Goal: Navigation & Orientation: Find specific page/section

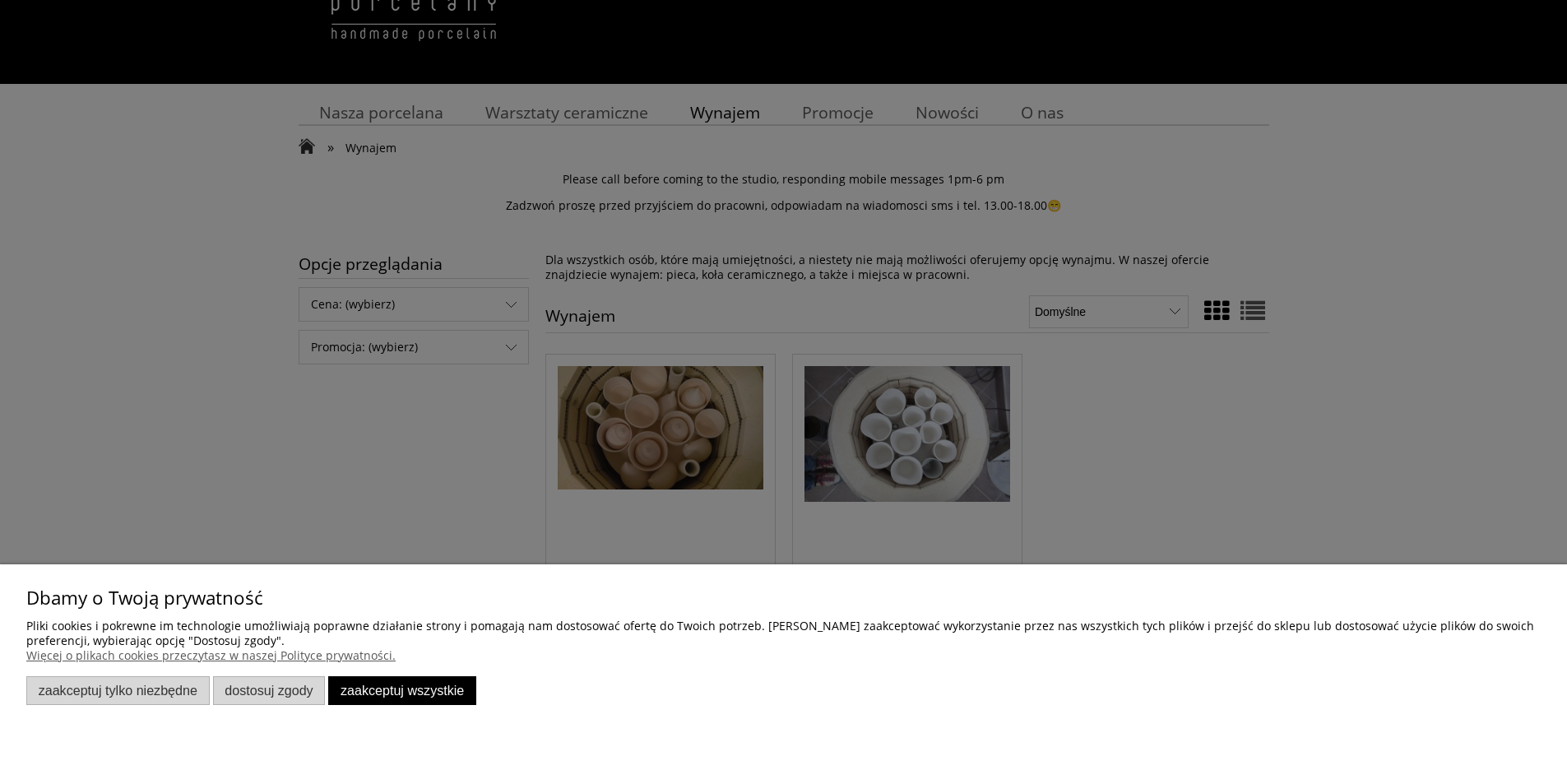
scroll to position [164, 0]
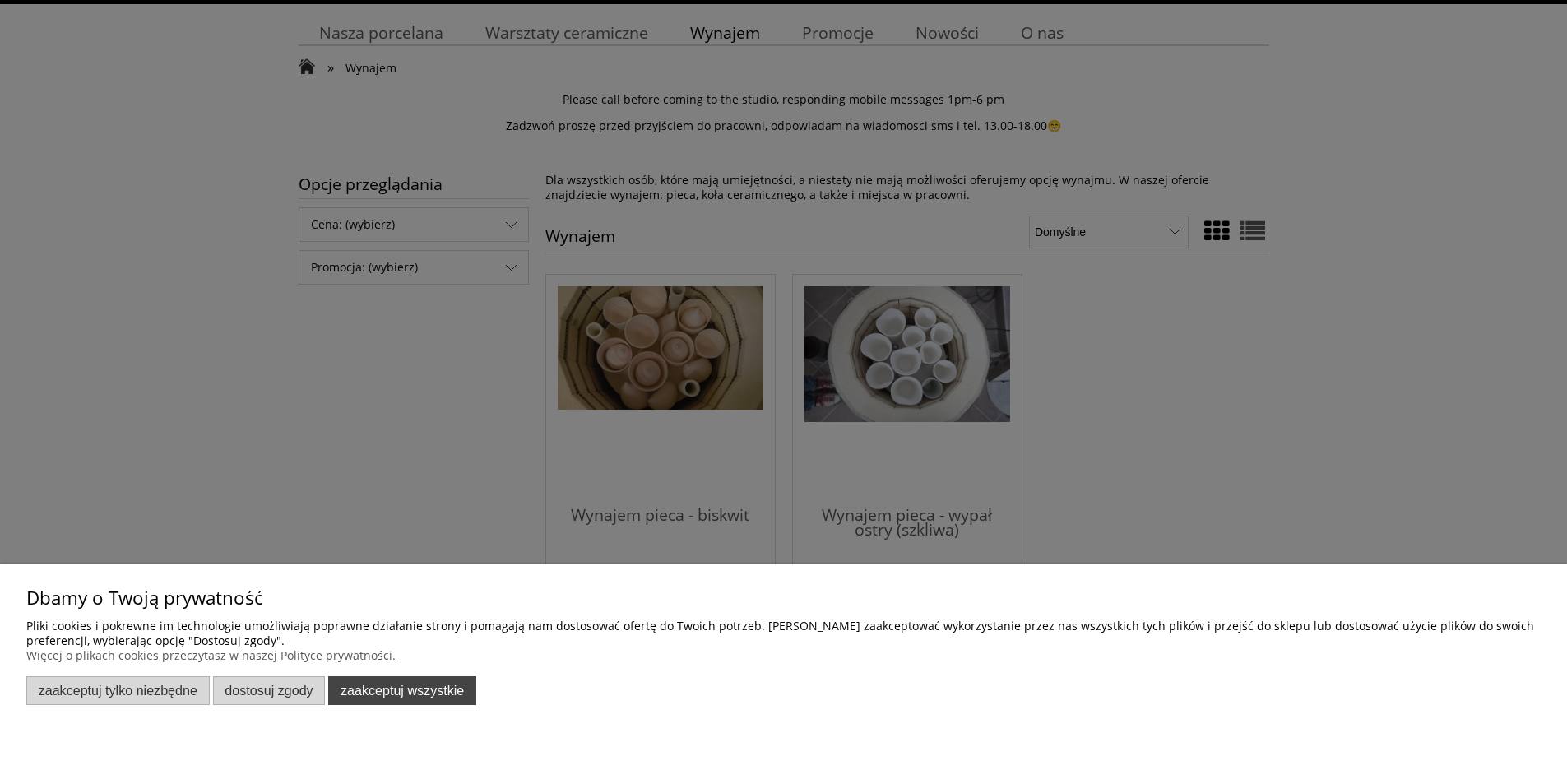
click at [377, 691] on button "Zaakceptuj wszystkie" at bounding box center [402, 691] width 148 height 29
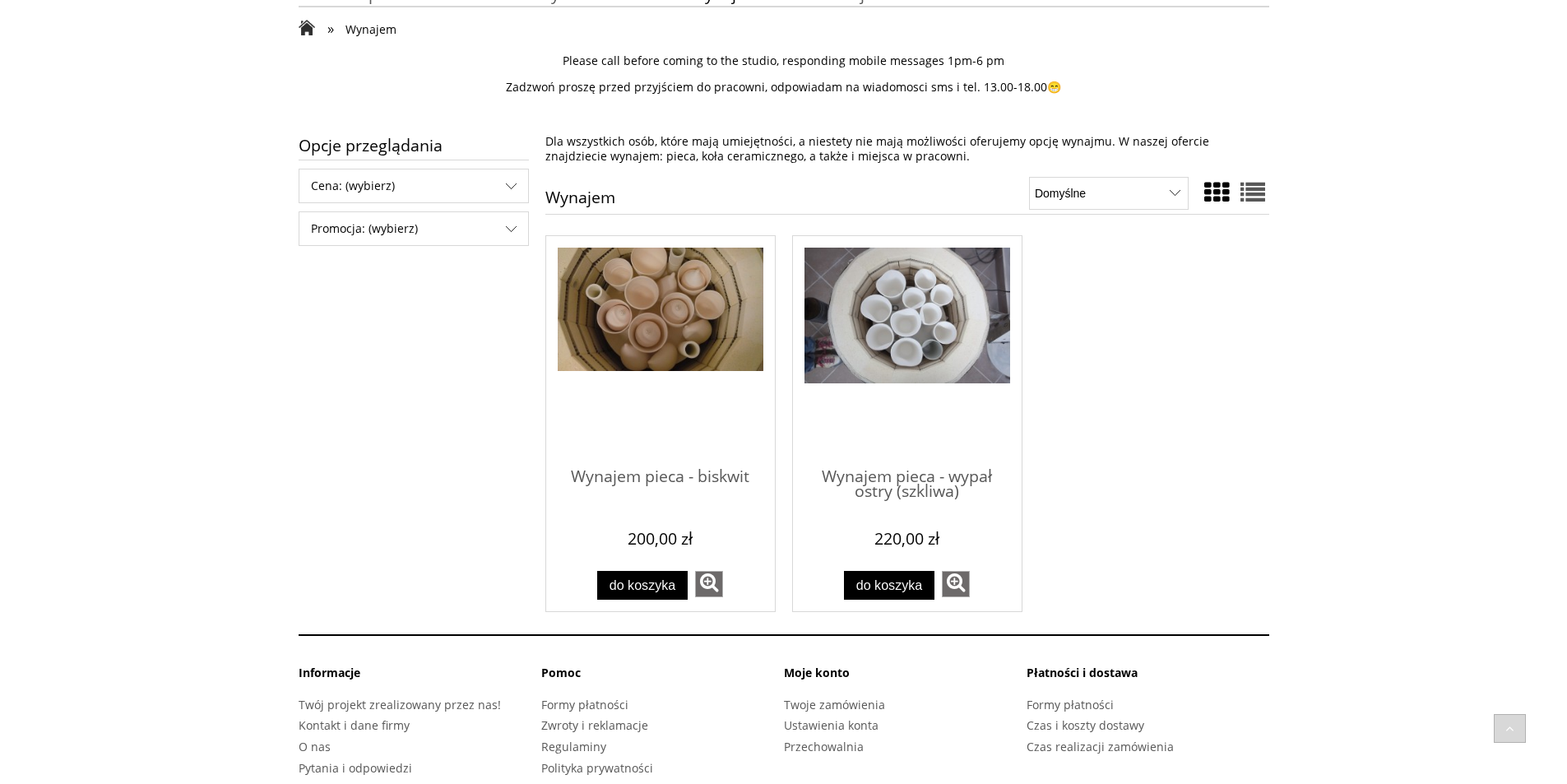
scroll to position [236, 0]
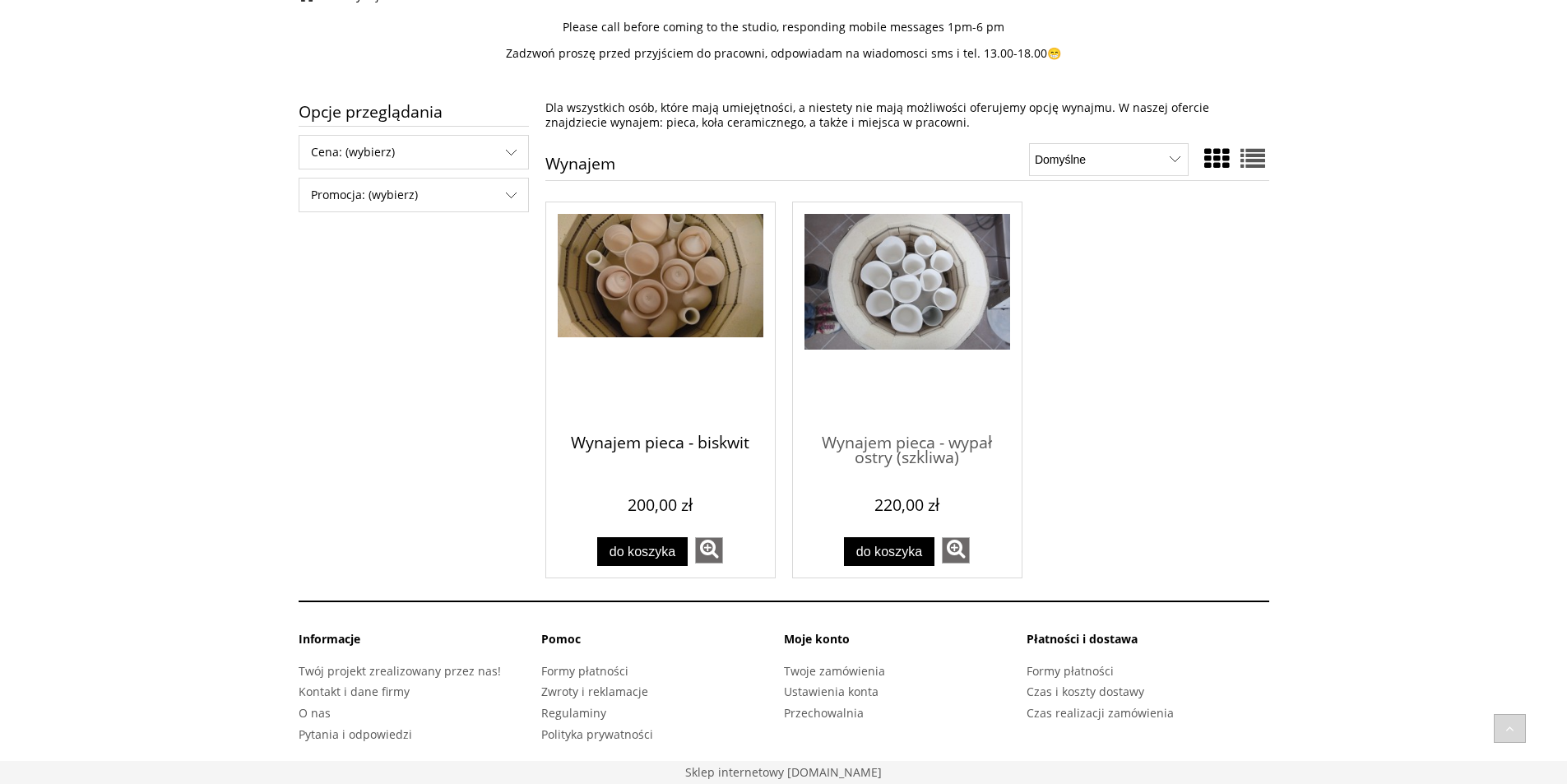
click at [677, 439] on span "Wynajem pieca - biskwit" at bounding box center [660, 444] width 205 height 50
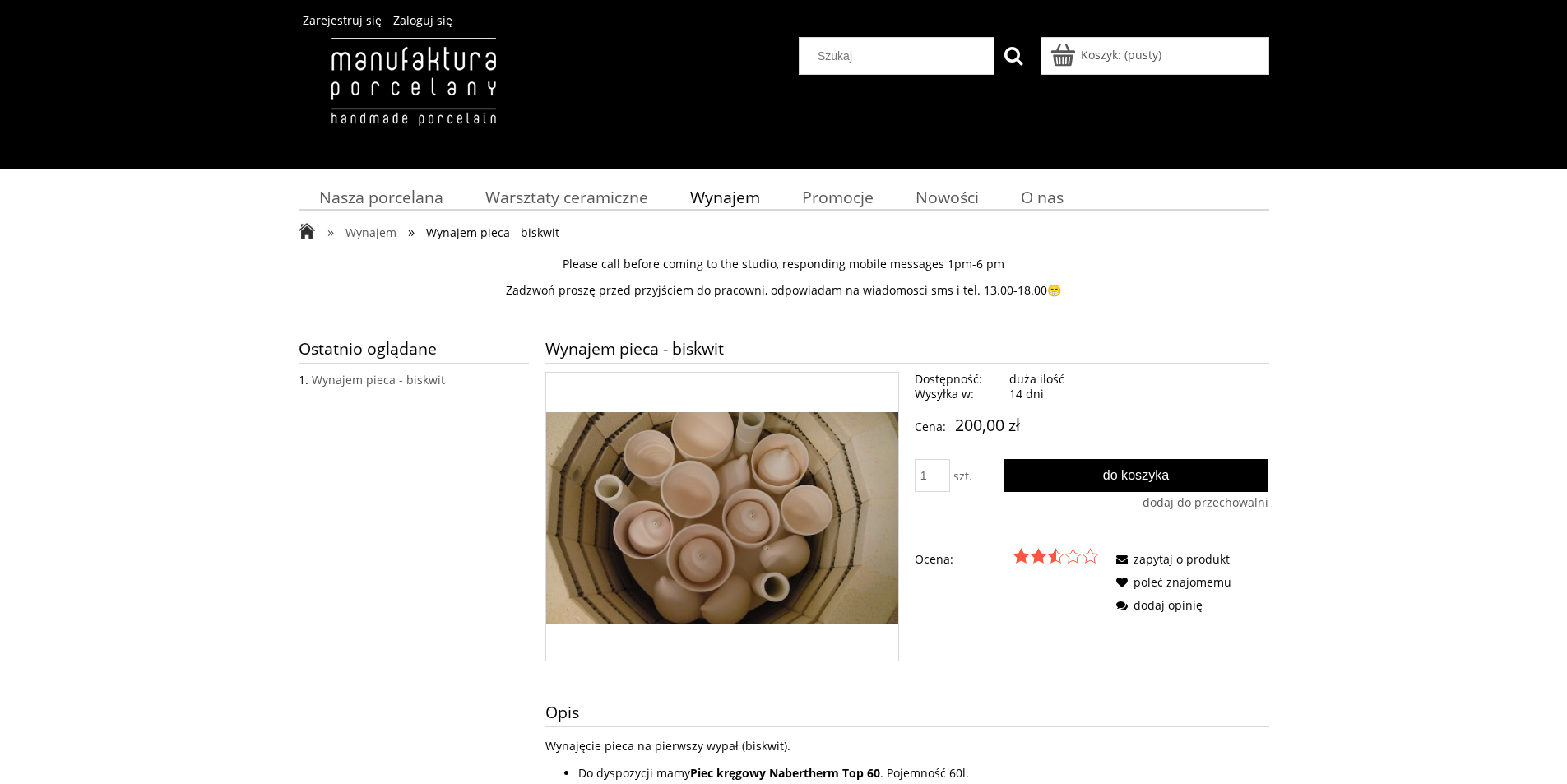
click at [383, 51] on img at bounding box center [414, 98] width 230 height 124
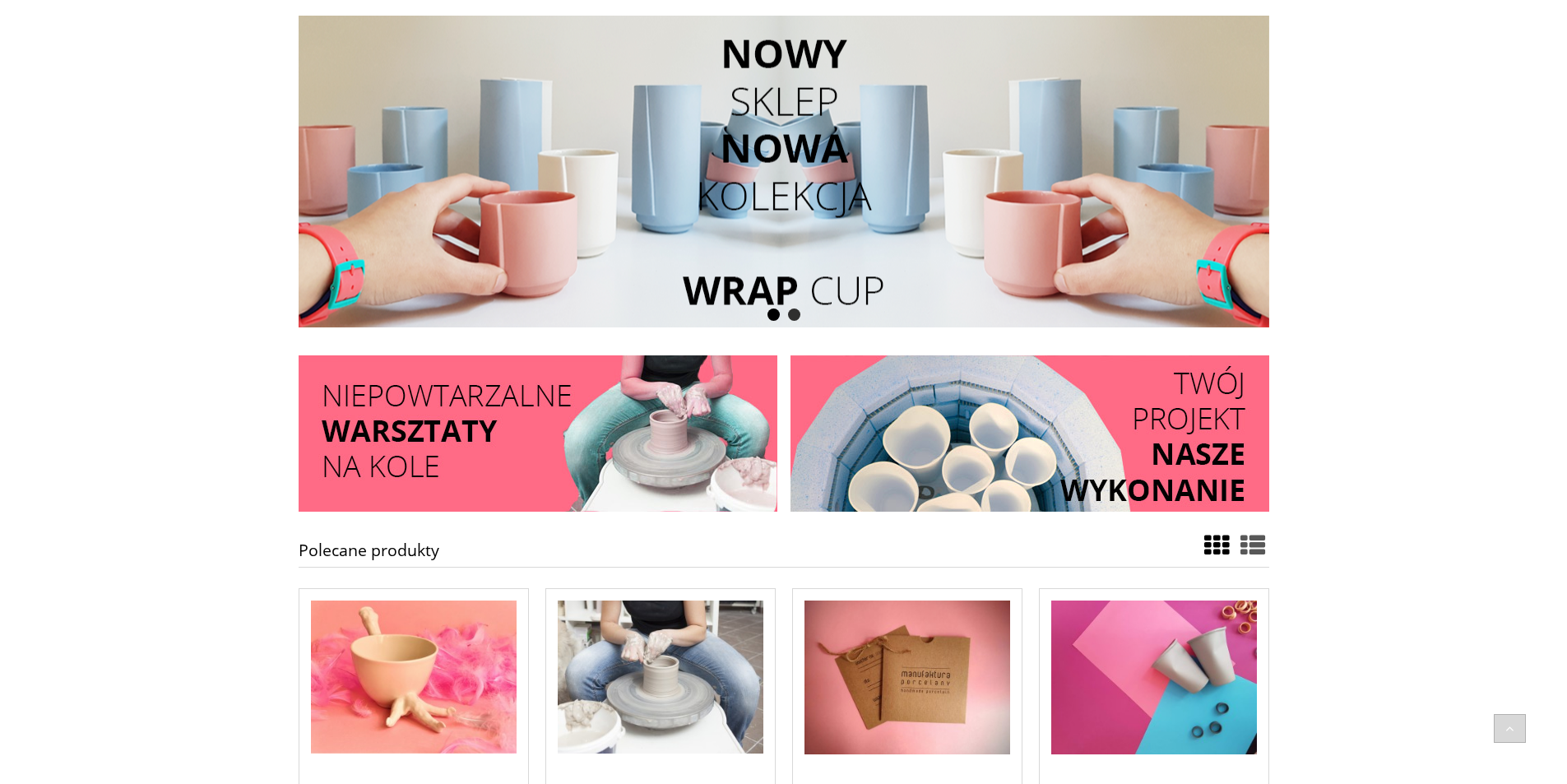
scroll to position [247, 0]
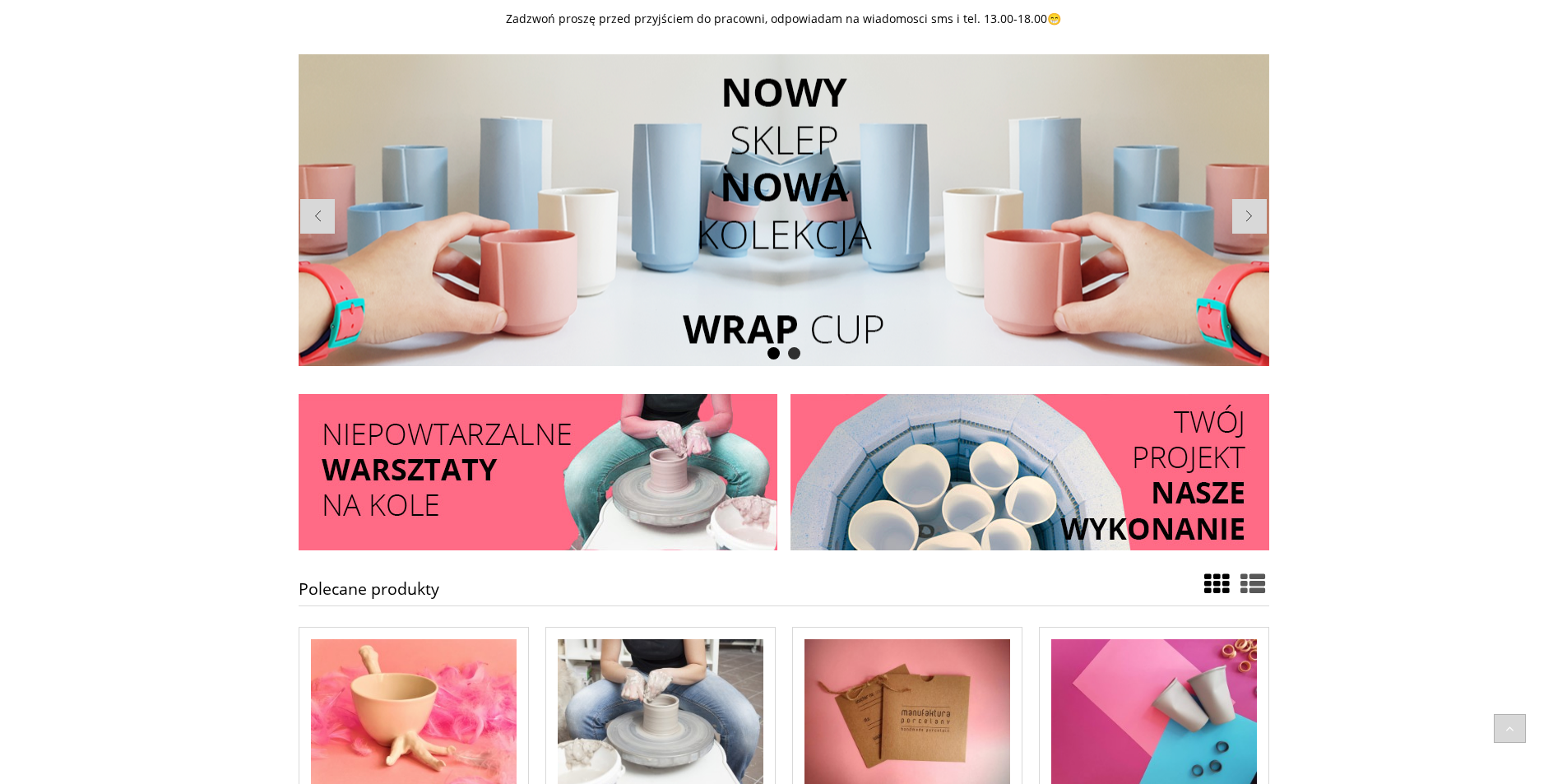
drag, startPoint x: 764, startPoint y: 197, endPoint x: 607, endPoint y: 191, distance: 157.1
click at [607, 191] on li at bounding box center [784, 210] width 970 height 311
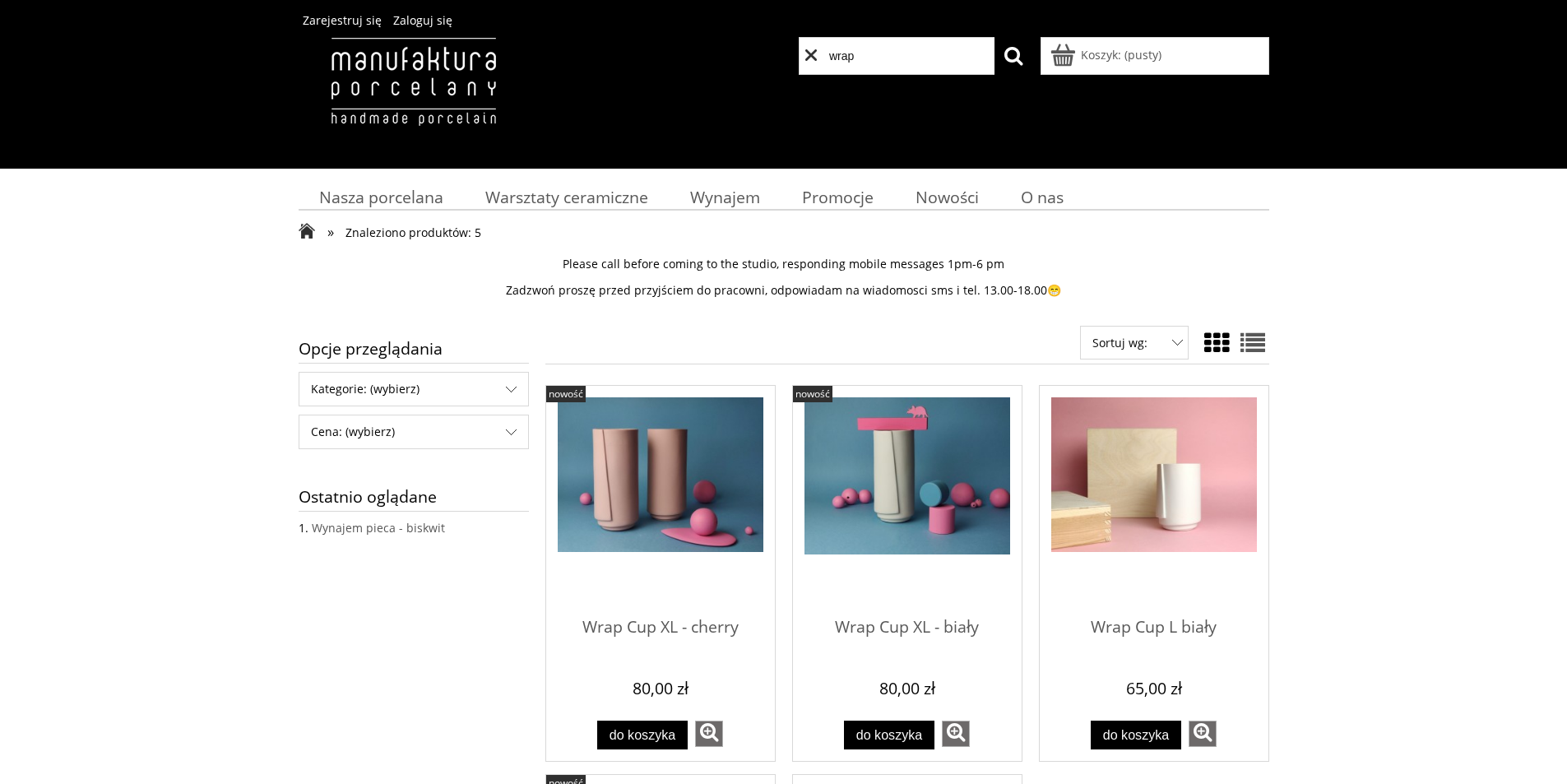
click at [425, 78] on img at bounding box center [414, 98] width 230 height 124
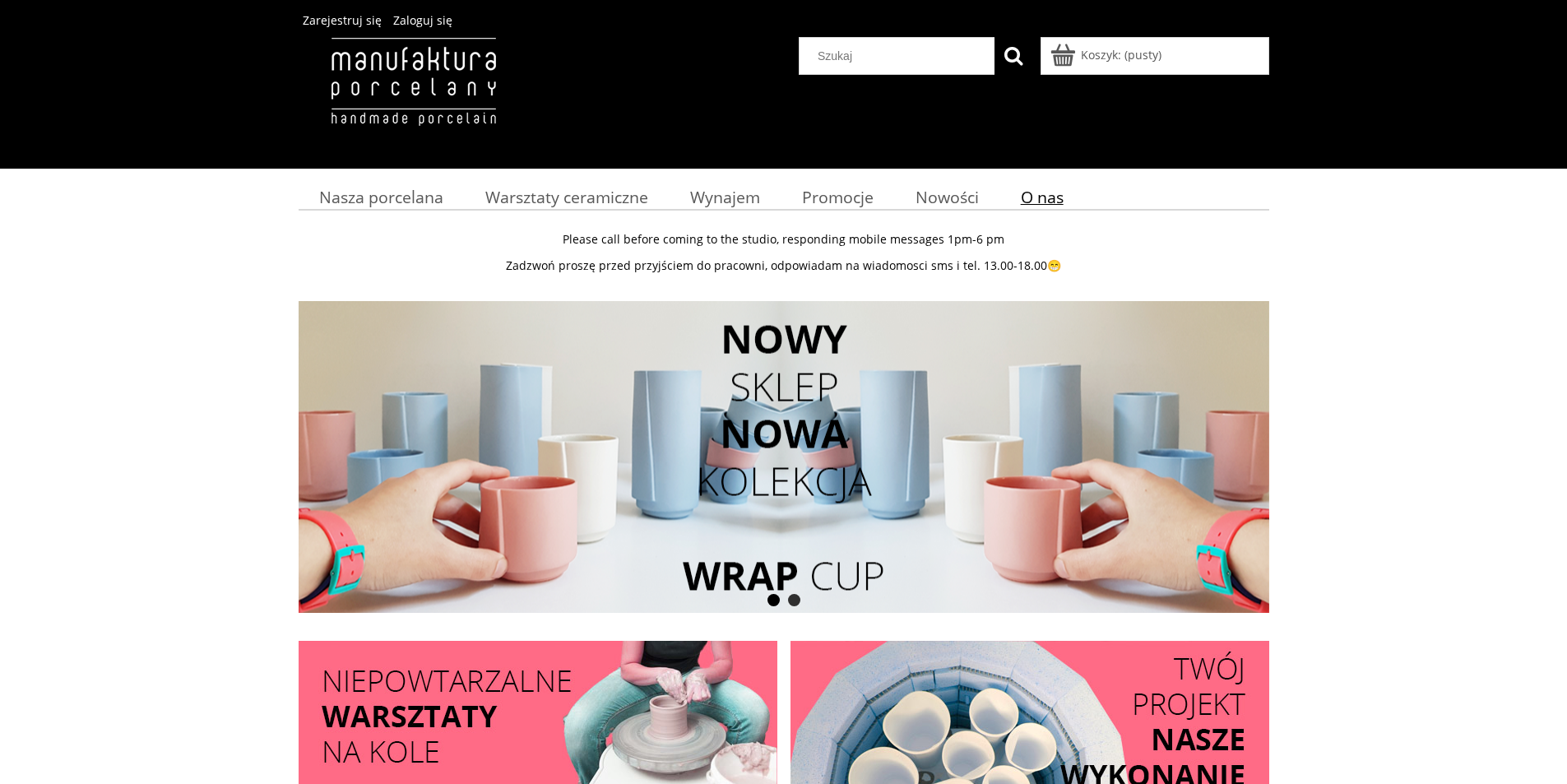
click at [1052, 196] on span "O nas" at bounding box center [1042, 196] width 43 height 22
